Goal: Obtain resource: Obtain resource

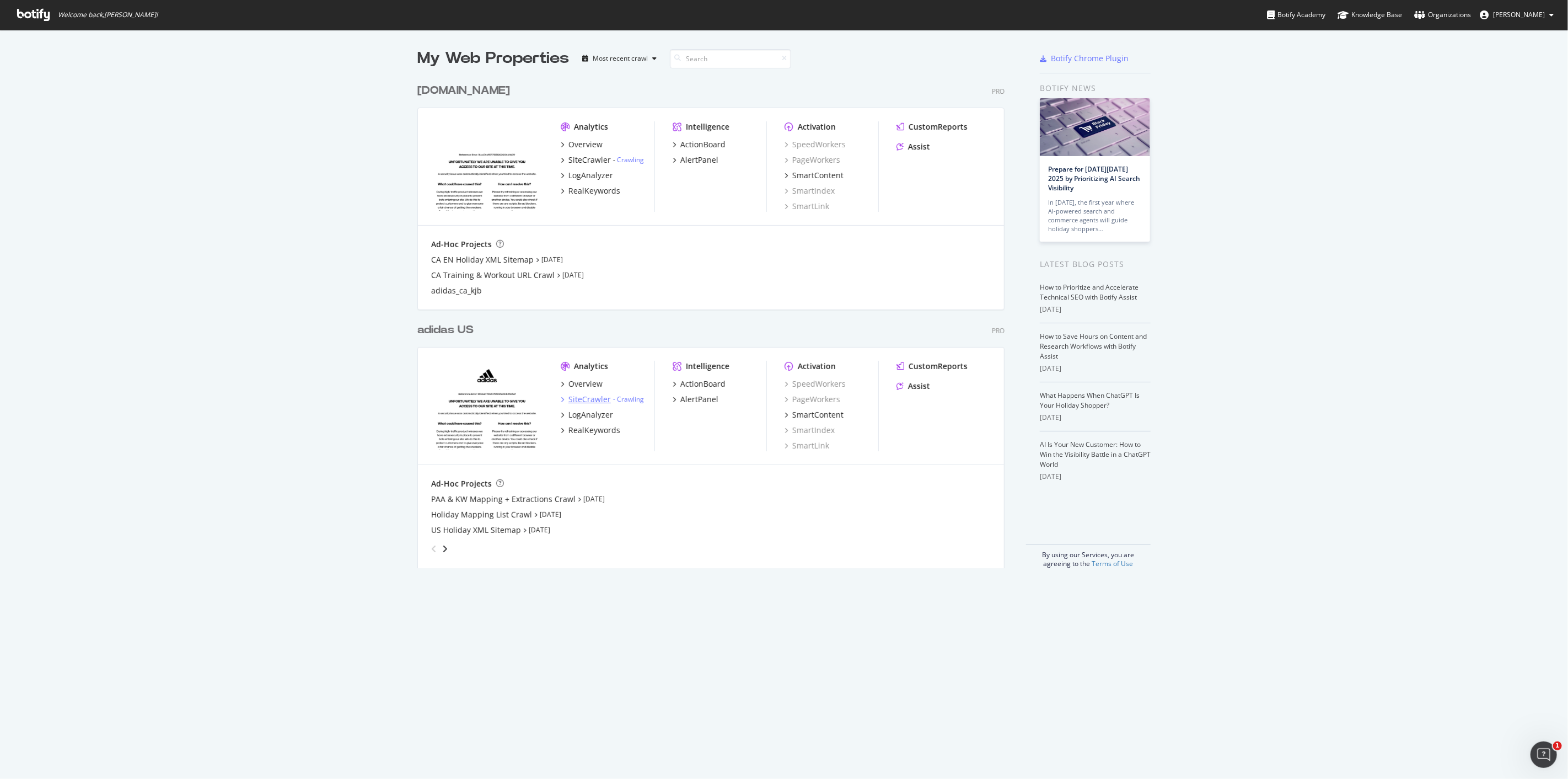
click at [561, 398] on icon "grid" at bounding box center [562, 399] width 4 height 6
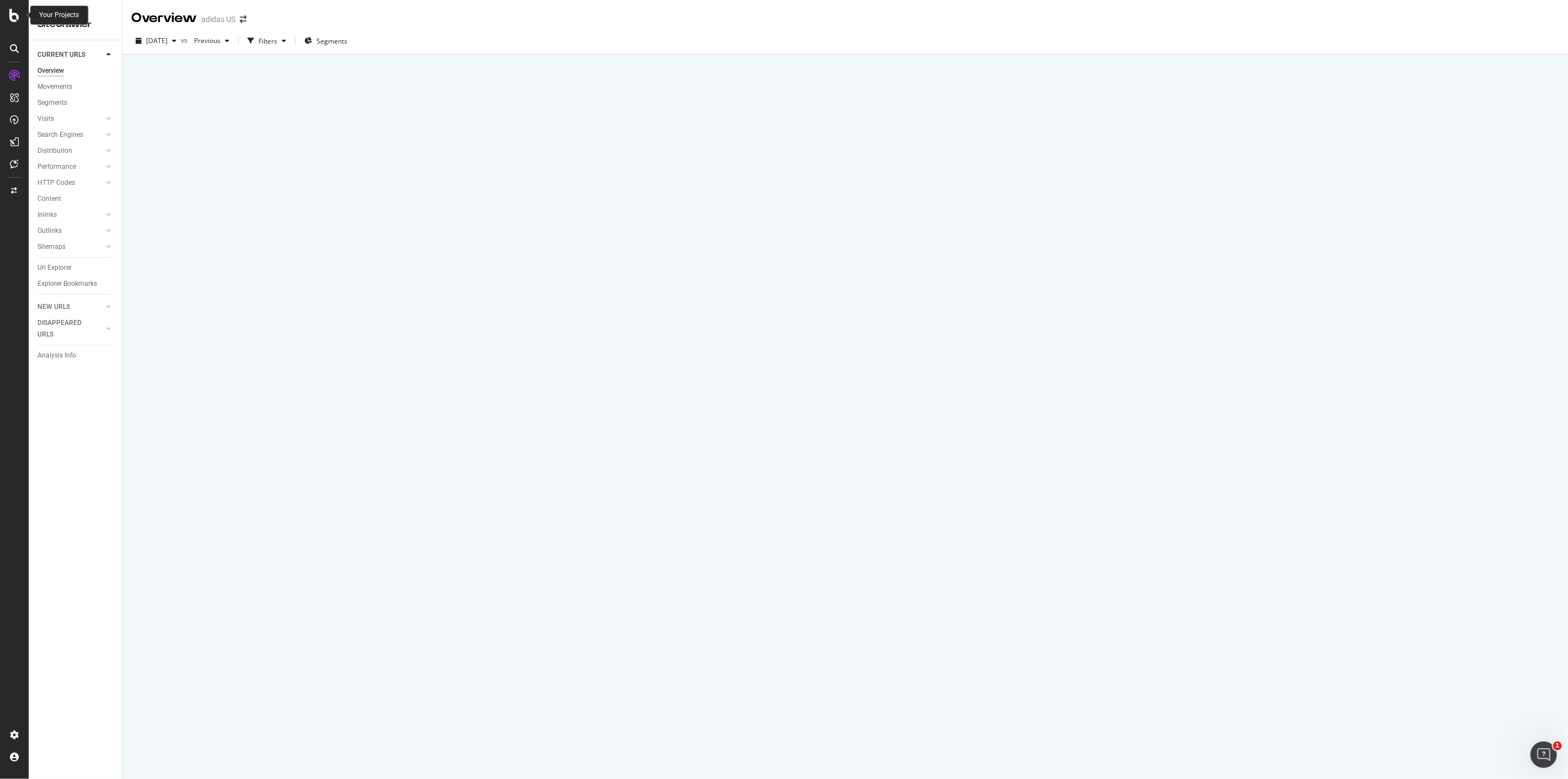
click at [17, 13] on icon at bounding box center [15, 15] width 10 height 13
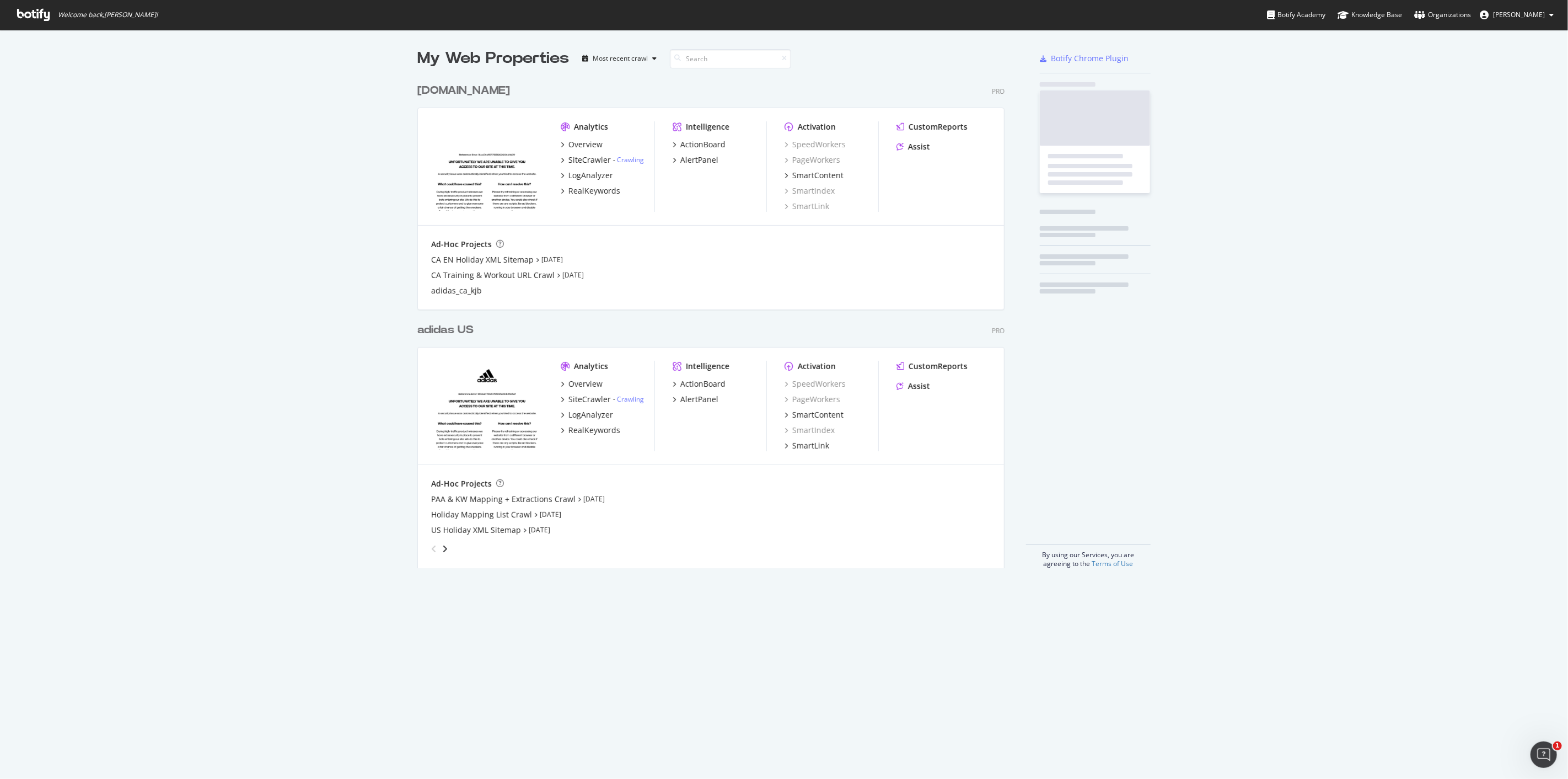
scroll to position [769, 1550]
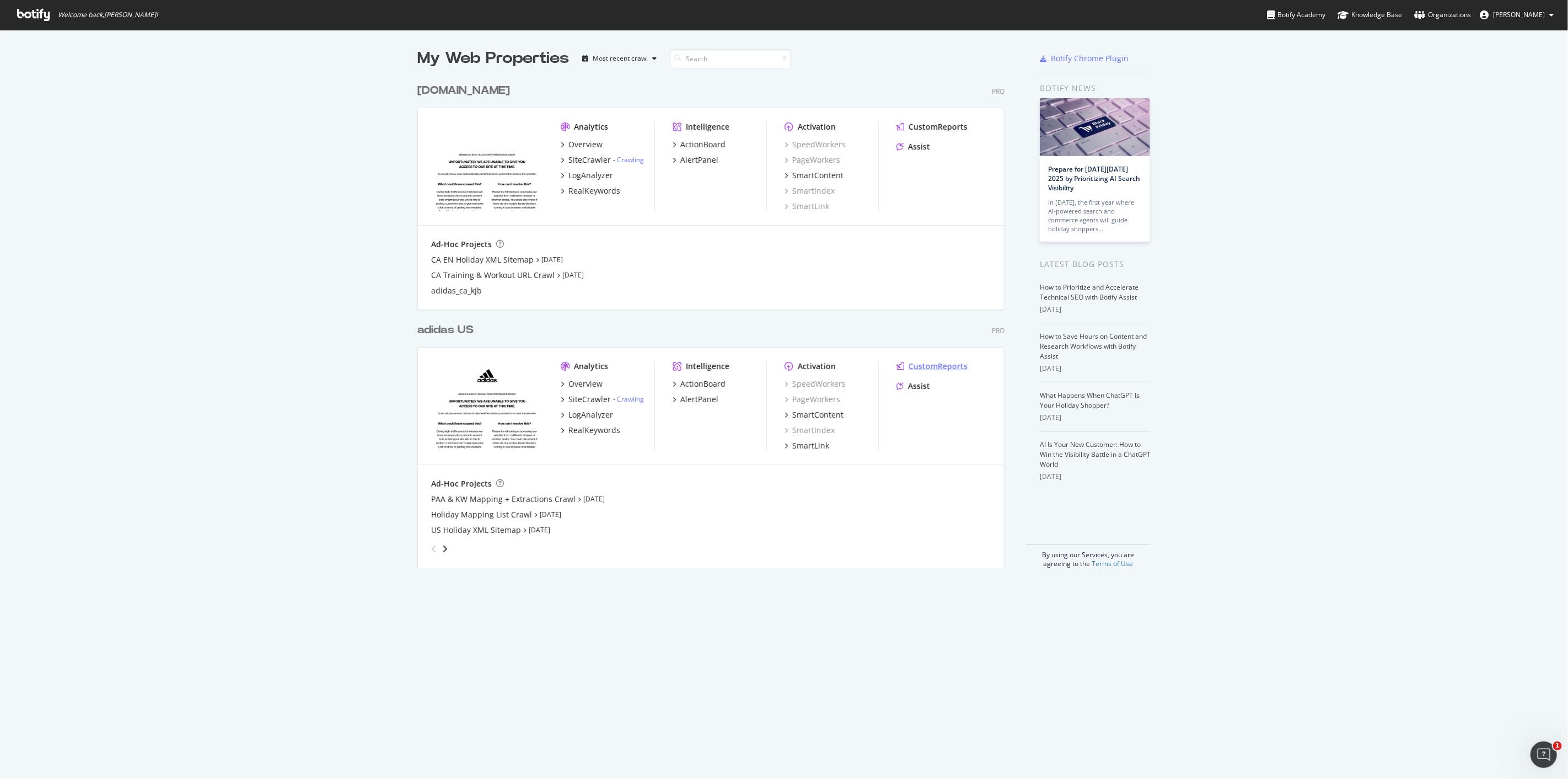
click at [924, 363] on div "CustomReports" at bounding box center [938, 366] width 59 height 11
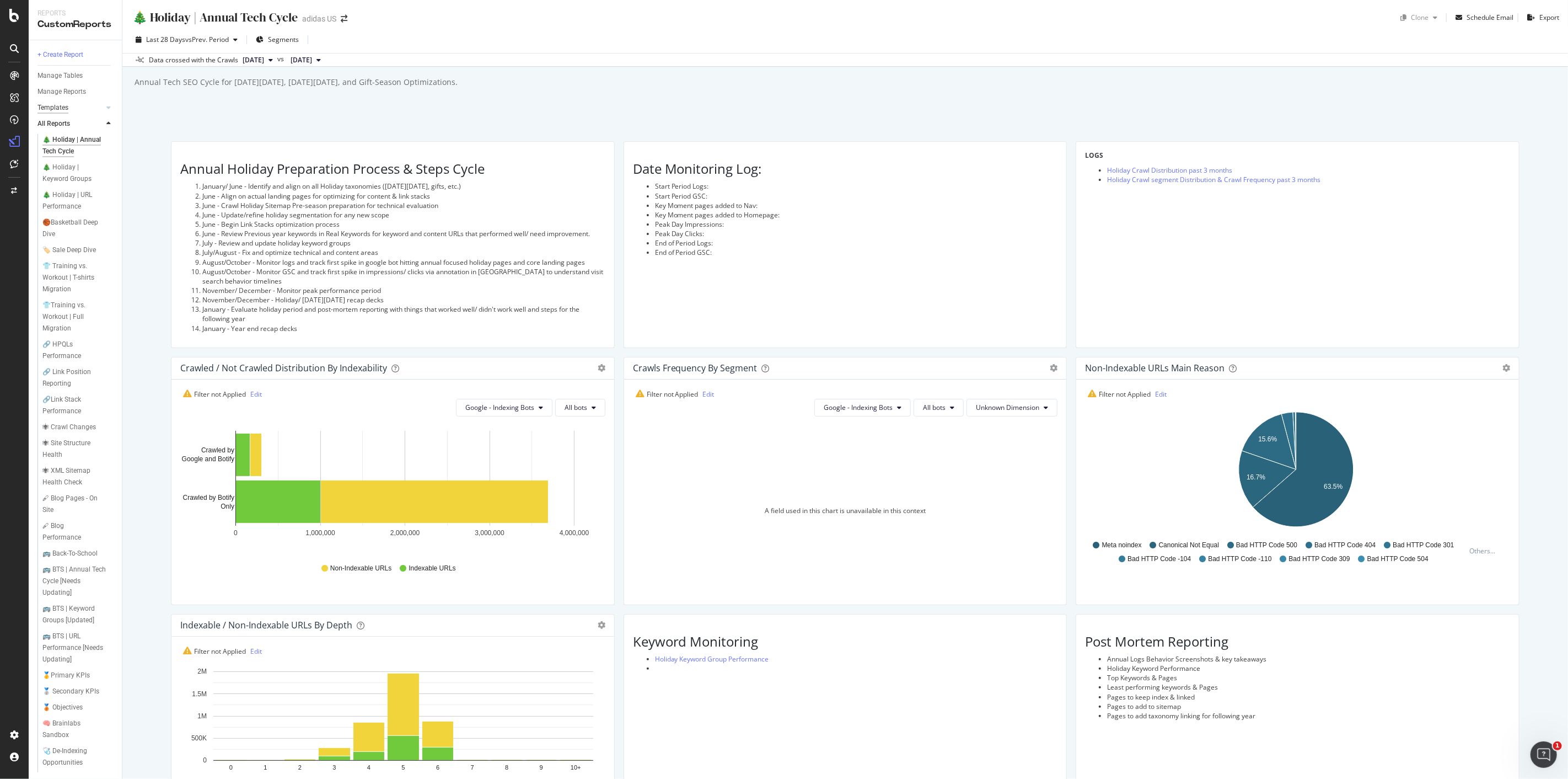
click at [64, 107] on div "Templates" at bounding box center [53, 108] width 31 height 12
